Goal: Task Accomplishment & Management: Manage account settings

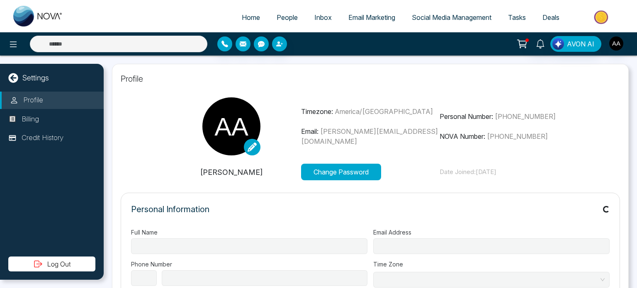
select select
type input "**********"
select select "**"
type input "**********"
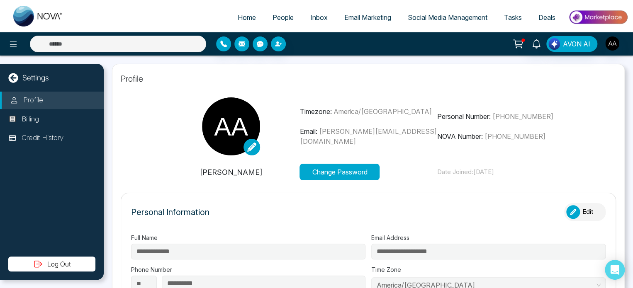
type input "**********"
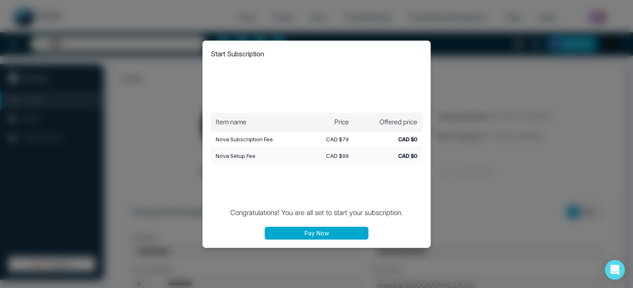
click at [346, 233] on button "Pay Now" at bounding box center [317, 233] width 104 height 13
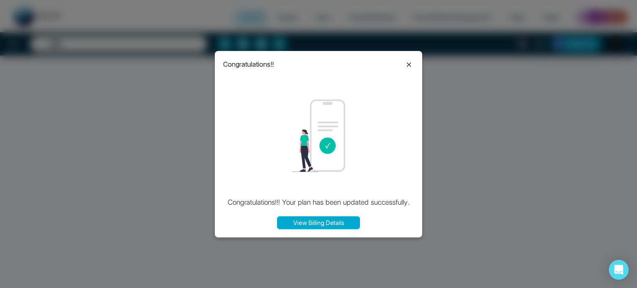
select select "*"
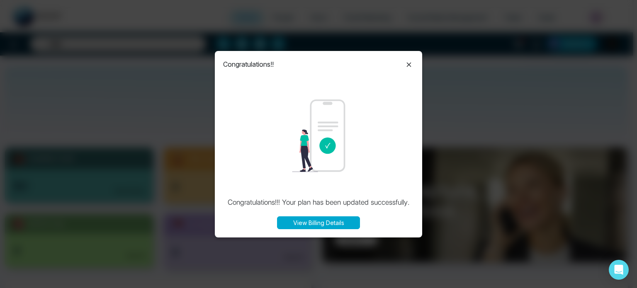
click at [406, 66] on icon at bounding box center [409, 65] width 10 height 10
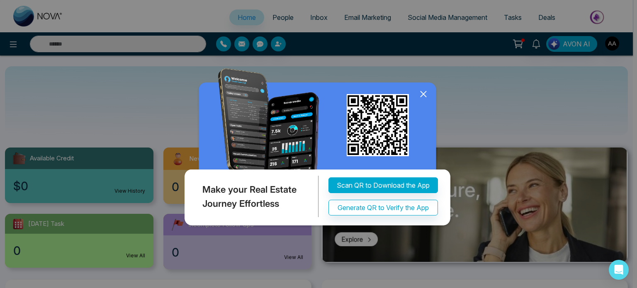
click at [420, 92] on icon at bounding box center [423, 94] width 12 height 12
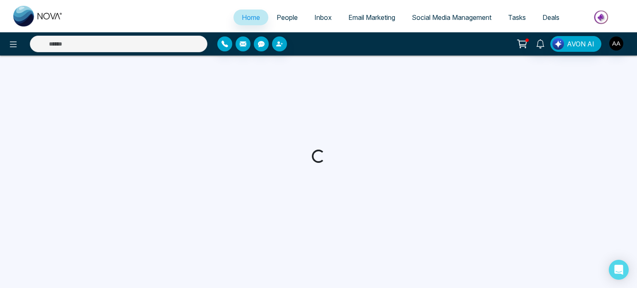
select select "*"
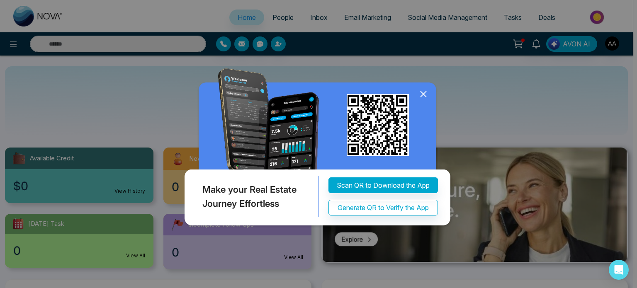
click at [418, 93] on icon at bounding box center [423, 94] width 12 height 12
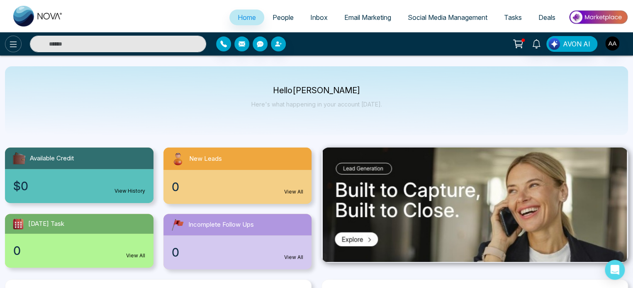
click at [18, 46] on icon at bounding box center [13, 44] width 10 height 10
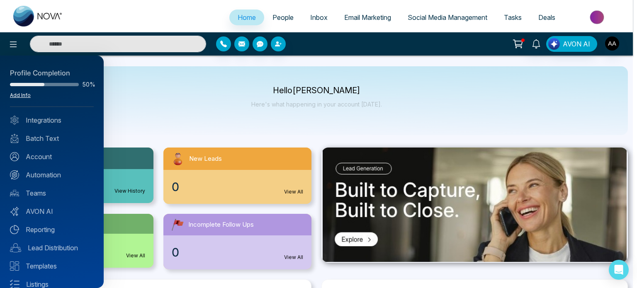
click at [21, 98] on link "Add Info" at bounding box center [20, 95] width 21 height 6
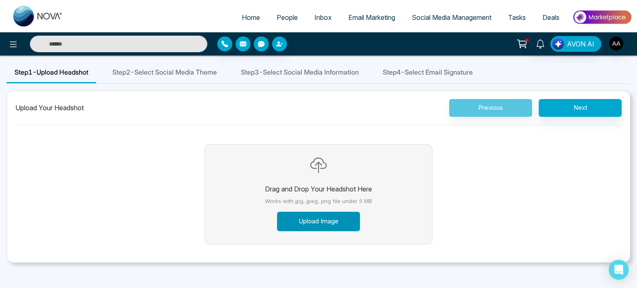
click at [336, 231] on button "Upload Image" at bounding box center [318, 221] width 83 height 19
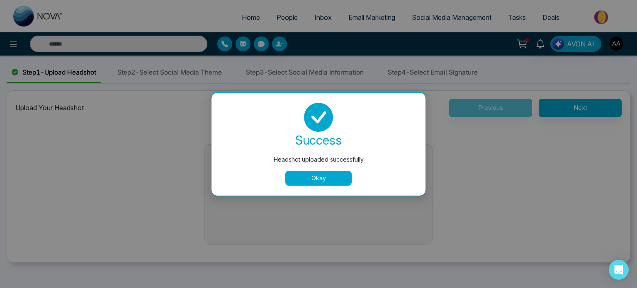
click at [319, 180] on button "Okay" at bounding box center [318, 178] width 66 height 15
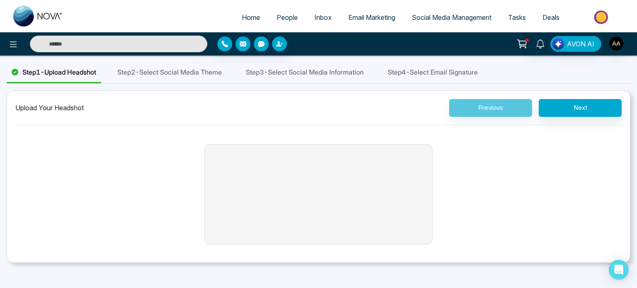
scroll to position [36, 0]
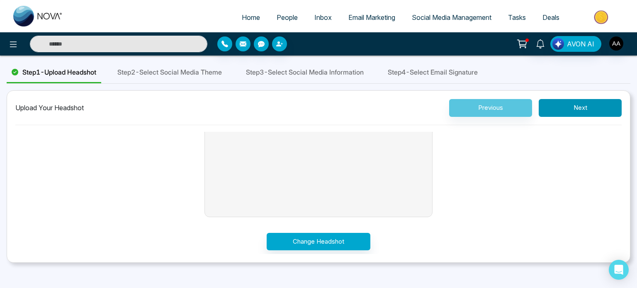
click at [565, 116] on button "Next" at bounding box center [580, 108] width 83 height 18
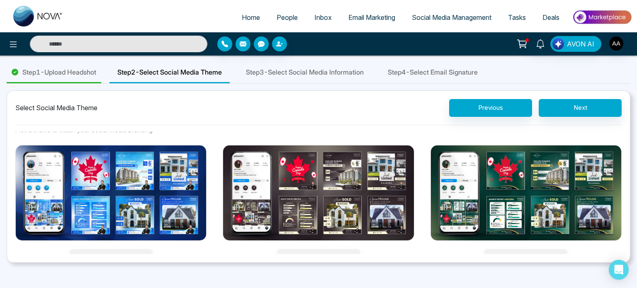
scroll to position [0, 0]
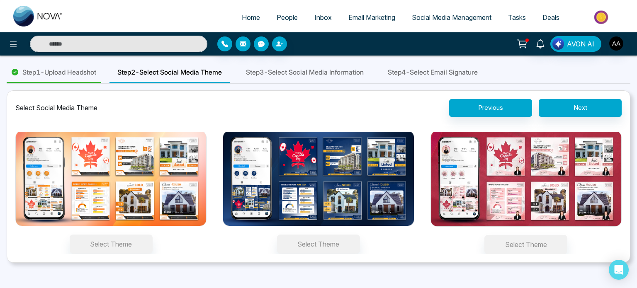
click at [483, 212] on img at bounding box center [526, 179] width 191 height 96
click at [485, 235] on button "Select Theme" at bounding box center [526, 244] width 83 height 19
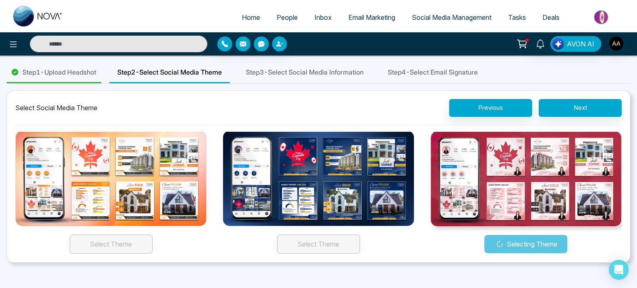
scroll to position [151, 0]
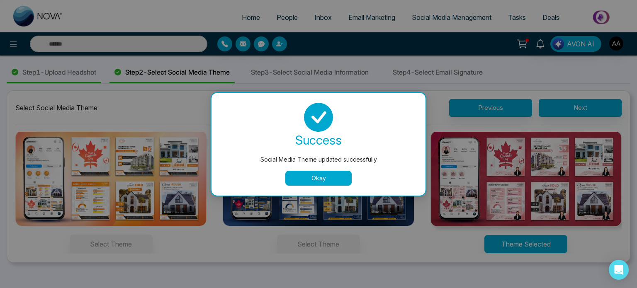
click at [338, 184] on button "Okay" at bounding box center [318, 178] width 66 height 15
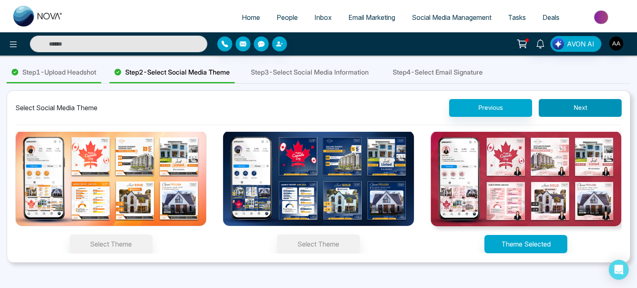
click at [582, 111] on button "Next" at bounding box center [580, 108] width 83 height 18
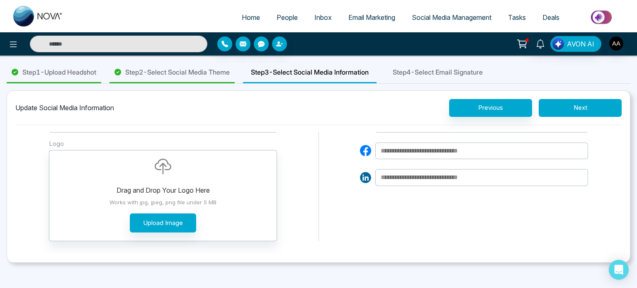
scroll to position [70, 0]
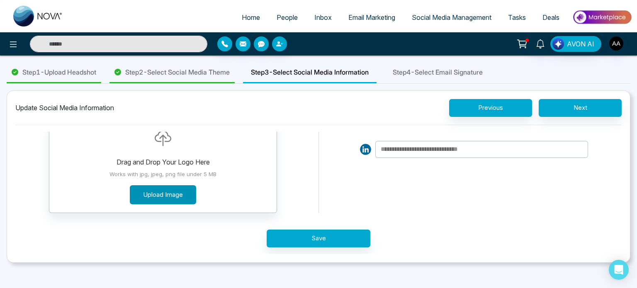
click at [161, 197] on button "Upload Image" at bounding box center [163, 194] width 66 height 19
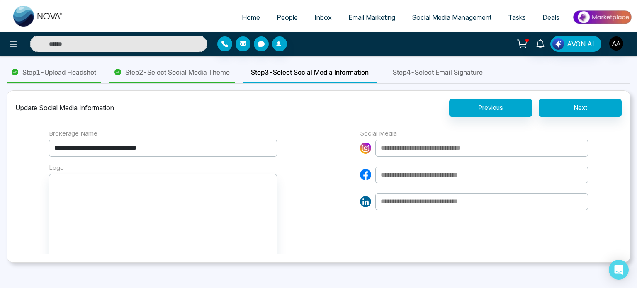
scroll to position [0, 0]
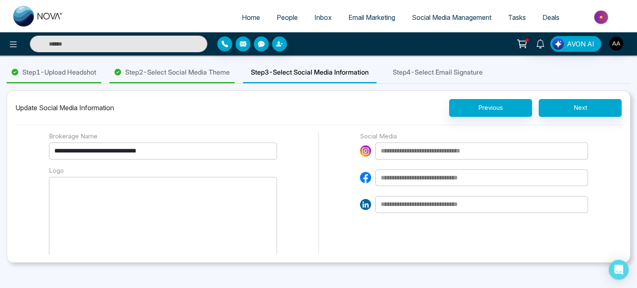
click at [105, 214] on button "Drag and Drop Your Logo Here Works with jpg, jpeg, png file under 5 MB Upload I…" at bounding box center [163, 222] width 228 height 91
click at [416, 210] on input at bounding box center [481, 204] width 213 height 17
click at [393, 211] on input at bounding box center [481, 204] width 213 height 17
paste input "**********"
type input "**********"
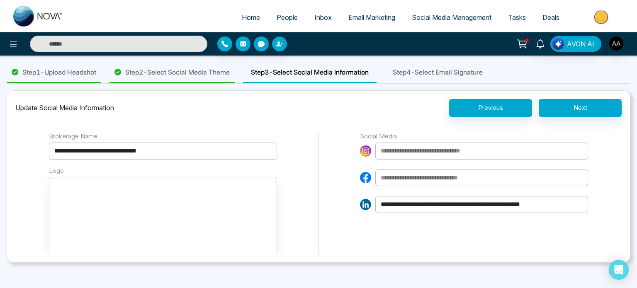
click at [417, 179] on input at bounding box center [481, 178] width 213 height 17
click at [420, 184] on input at bounding box center [481, 178] width 213 height 17
paste input "**********"
type input "**********"
click at [422, 160] on input at bounding box center [481, 151] width 213 height 17
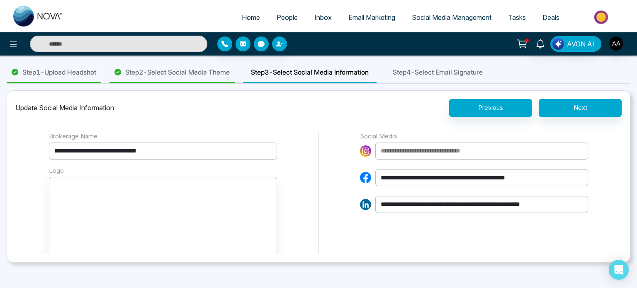
click at [390, 158] on input at bounding box center [481, 151] width 213 height 17
paste input "**********"
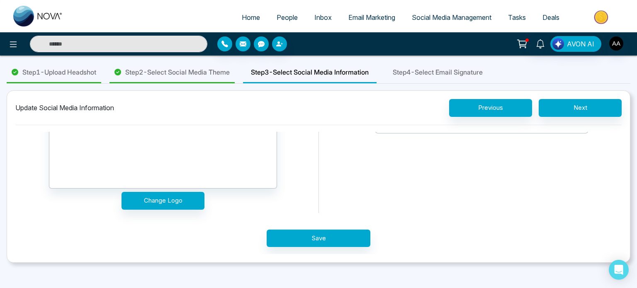
scroll to position [95, 0]
type input "**********"
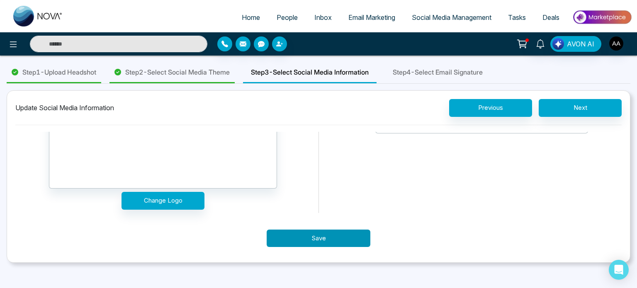
click at [317, 243] on button "Save" at bounding box center [319, 239] width 104 height 18
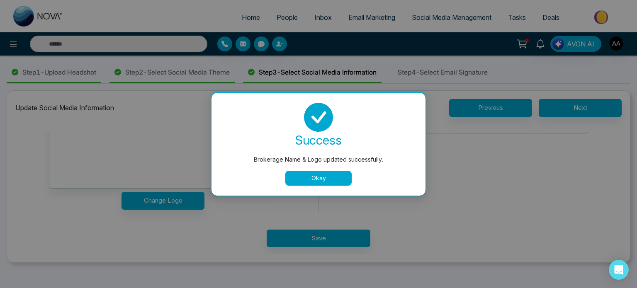
click at [325, 180] on button "Okay" at bounding box center [318, 178] width 66 height 15
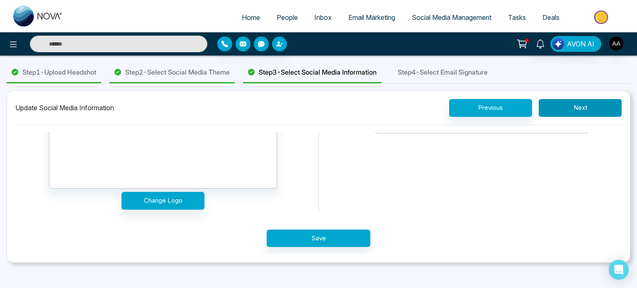
click at [570, 112] on button "Next" at bounding box center [580, 108] width 83 height 18
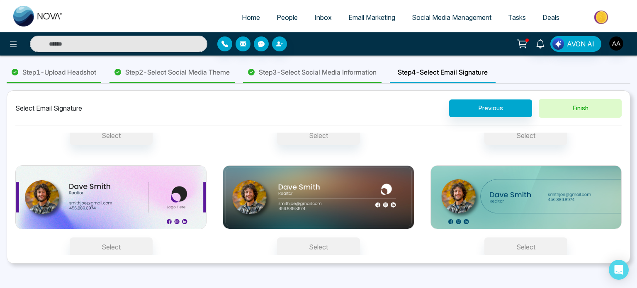
scroll to position [0, 0]
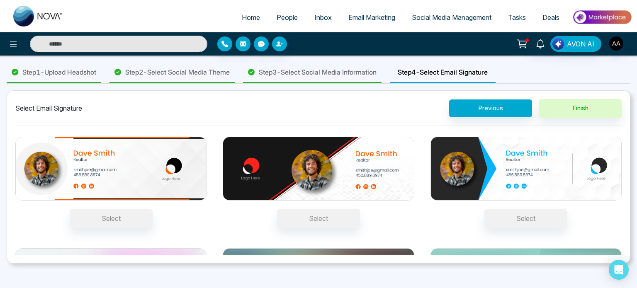
click at [149, 176] on img at bounding box center [110, 169] width 191 height 64
click at [149, 209] on button "Select" at bounding box center [111, 218] width 83 height 19
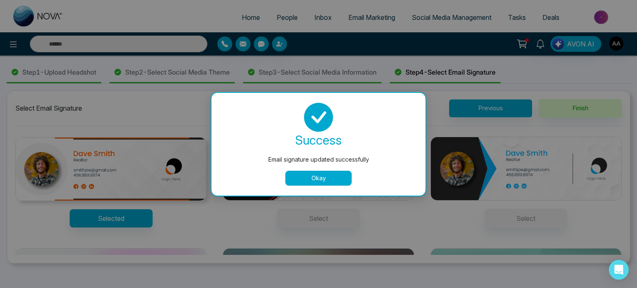
click at [328, 180] on button "Okay" at bounding box center [318, 178] width 66 height 15
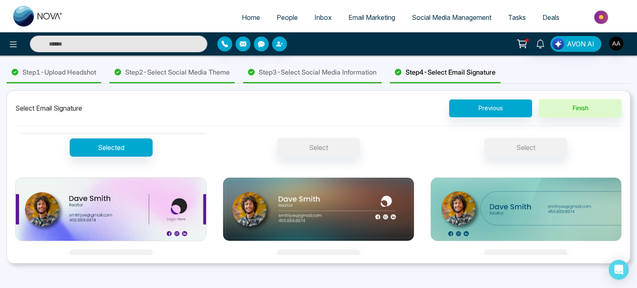
scroll to position [88, 0]
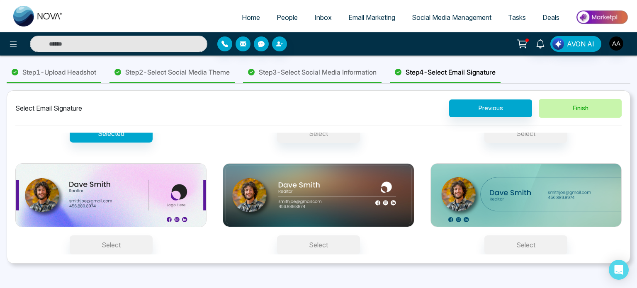
click at [580, 115] on button "Finish" at bounding box center [580, 108] width 83 height 19
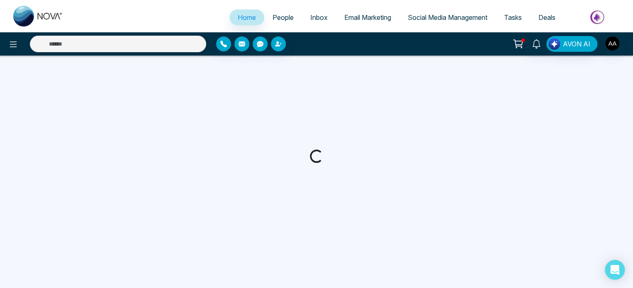
select select "*"
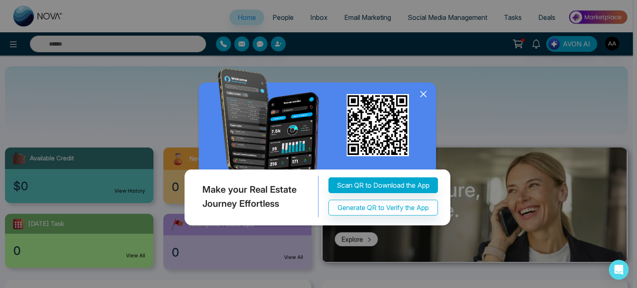
click at [421, 93] on icon at bounding box center [423, 93] width 5 height 5
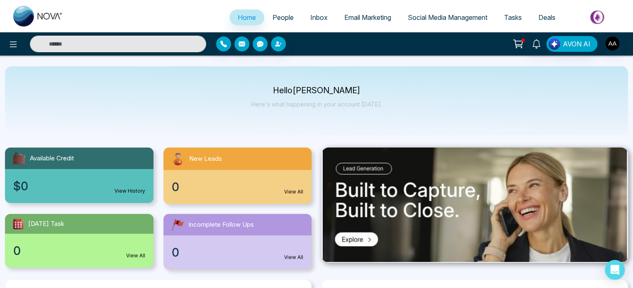
click at [512, 46] on icon at bounding box center [518, 44] width 12 height 12
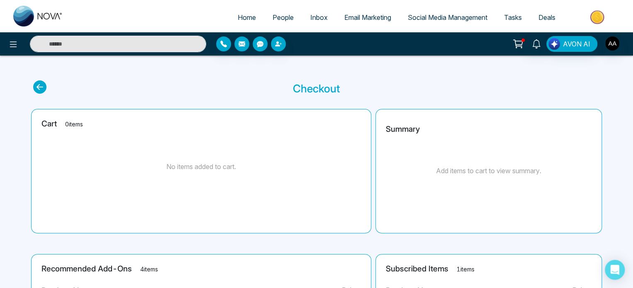
click at [239, 20] on span "Home" at bounding box center [247, 17] width 18 height 8
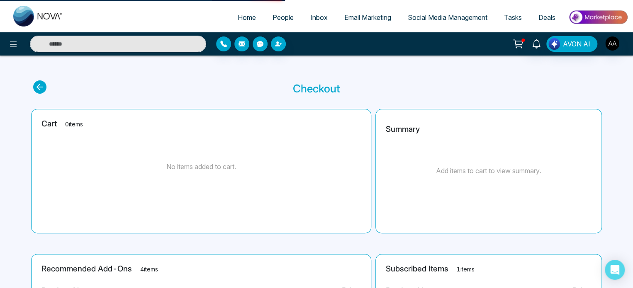
select select "*"
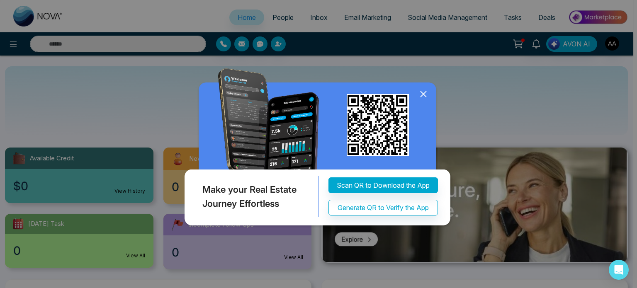
click at [417, 95] on icon at bounding box center [423, 94] width 12 height 12
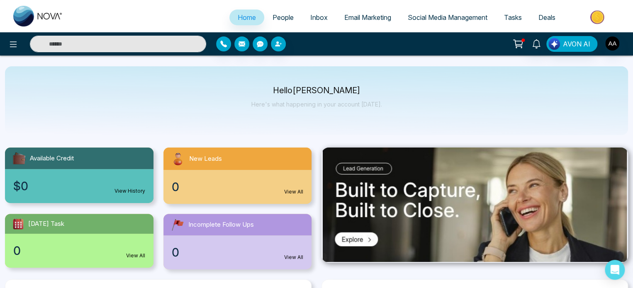
scroll to position [41, 0]
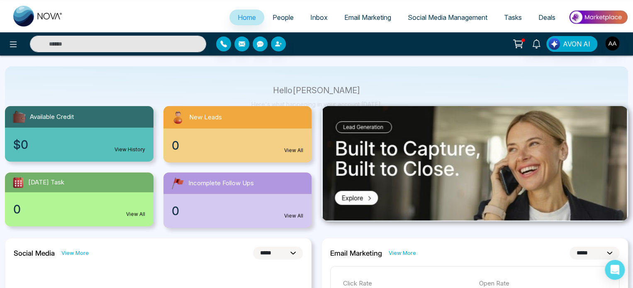
click at [596, 18] on img at bounding box center [598, 17] width 60 height 19
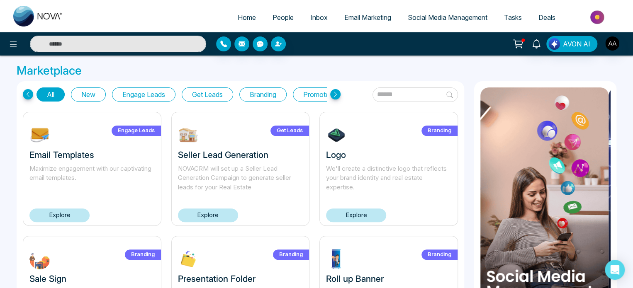
click at [514, 46] on icon at bounding box center [518, 43] width 8 height 6
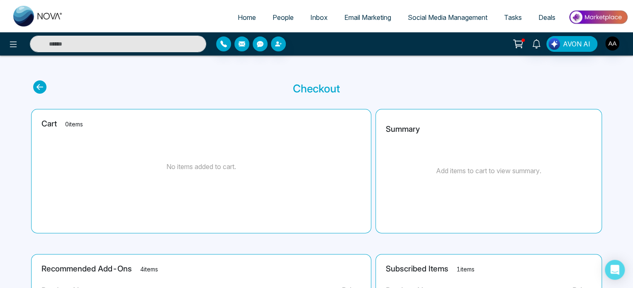
click at [512, 46] on icon at bounding box center [518, 44] width 12 height 12
click at [241, 22] on span "Home" at bounding box center [247, 17] width 18 height 8
select select "*"
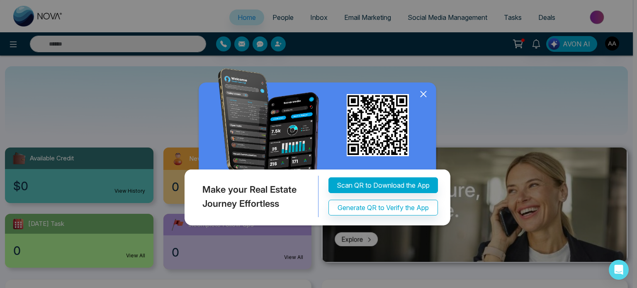
click at [420, 92] on icon at bounding box center [423, 94] width 12 height 12
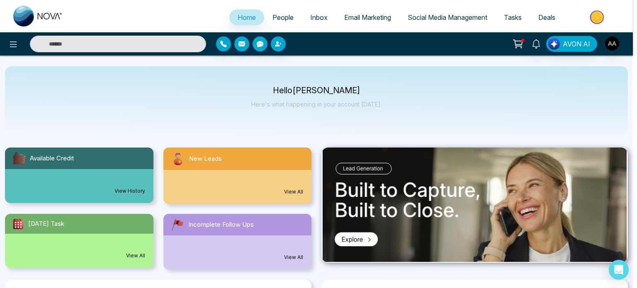
select select "*"
